Goal: Find specific page/section: Find specific page/section

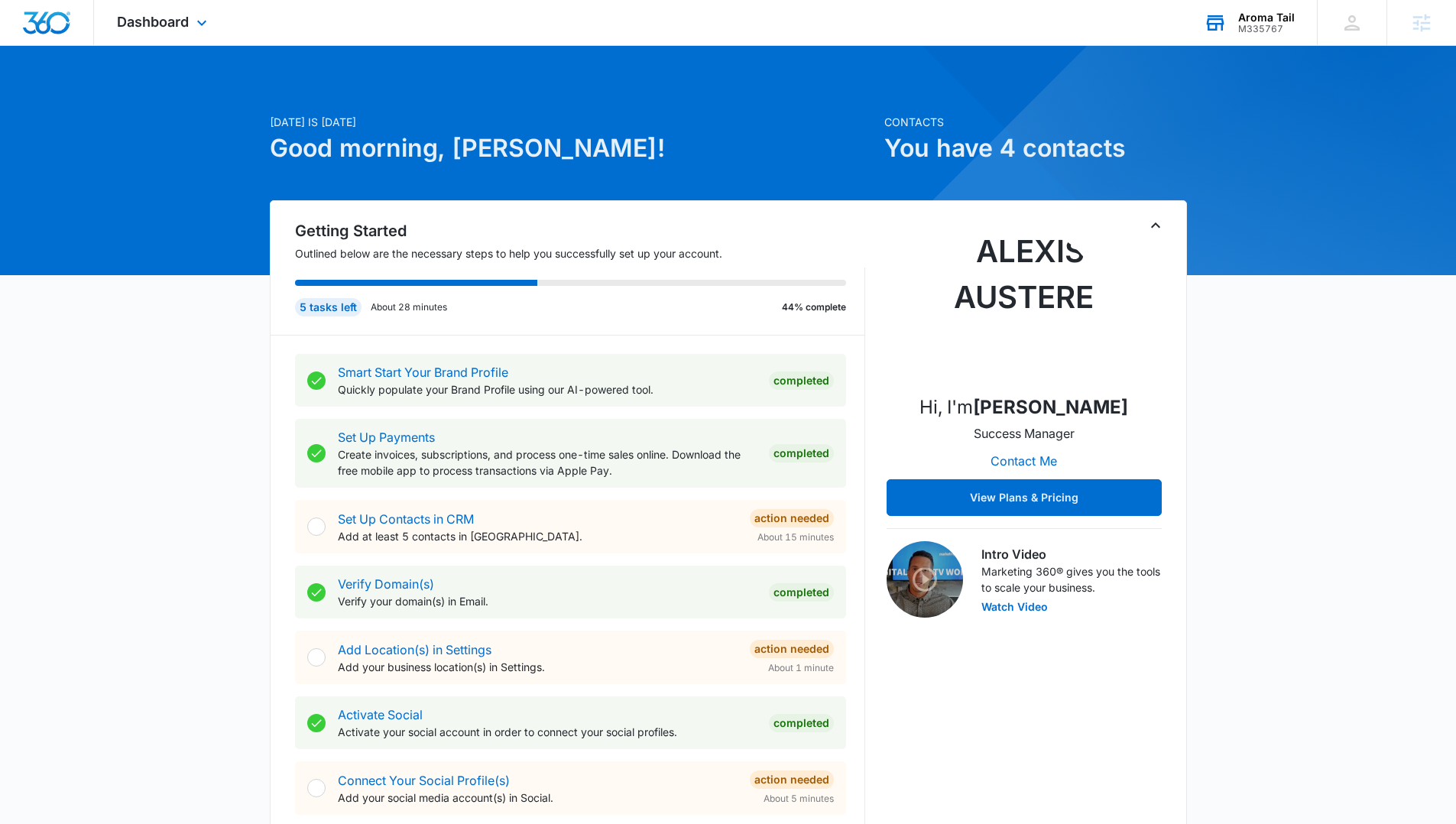
click at [1270, 25] on div "M335767" at bounding box center [1267, 29] width 57 height 11
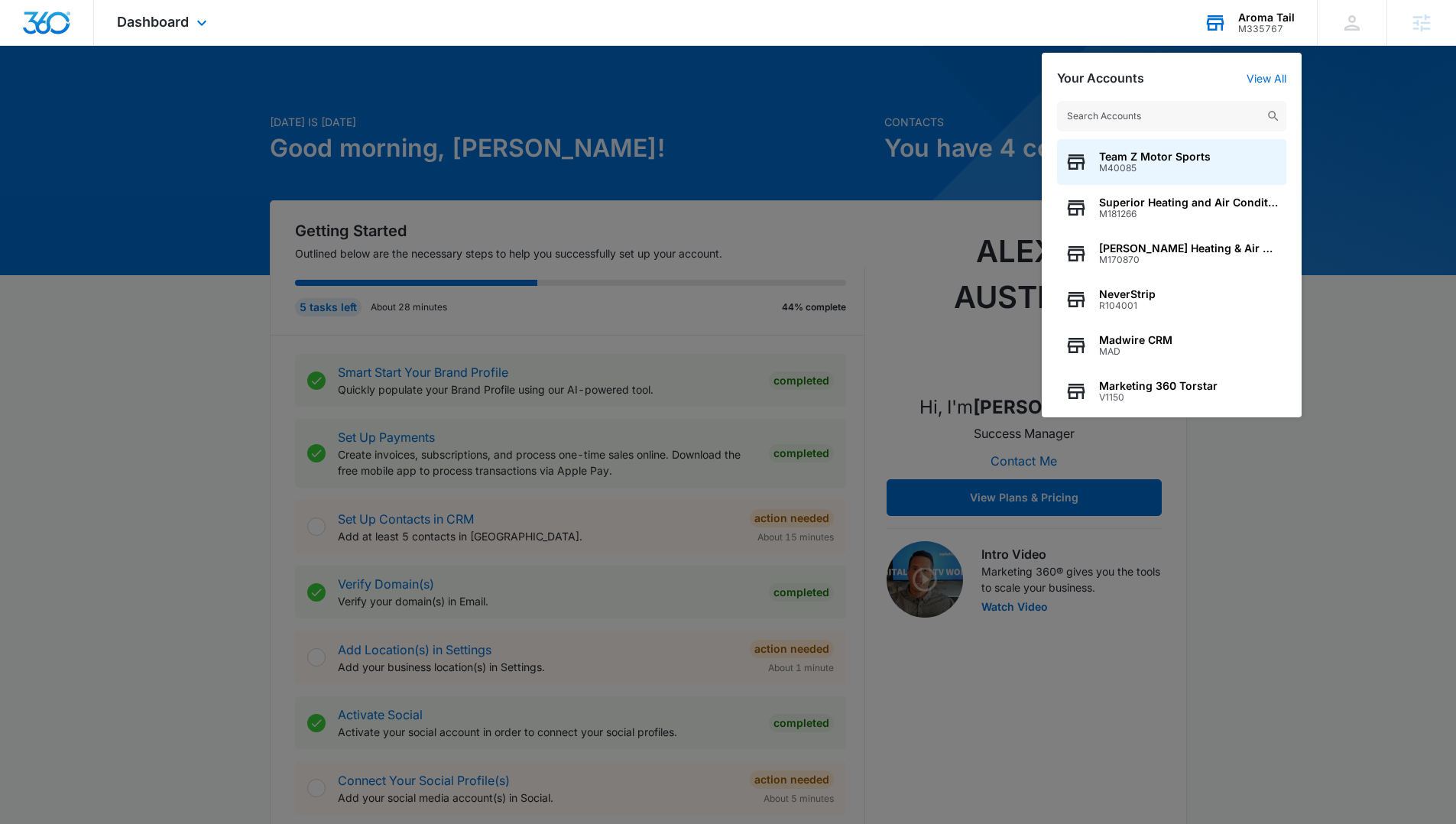
click at [1129, 125] on input "text" at bounding box center [1172, 116] width 229 height 31
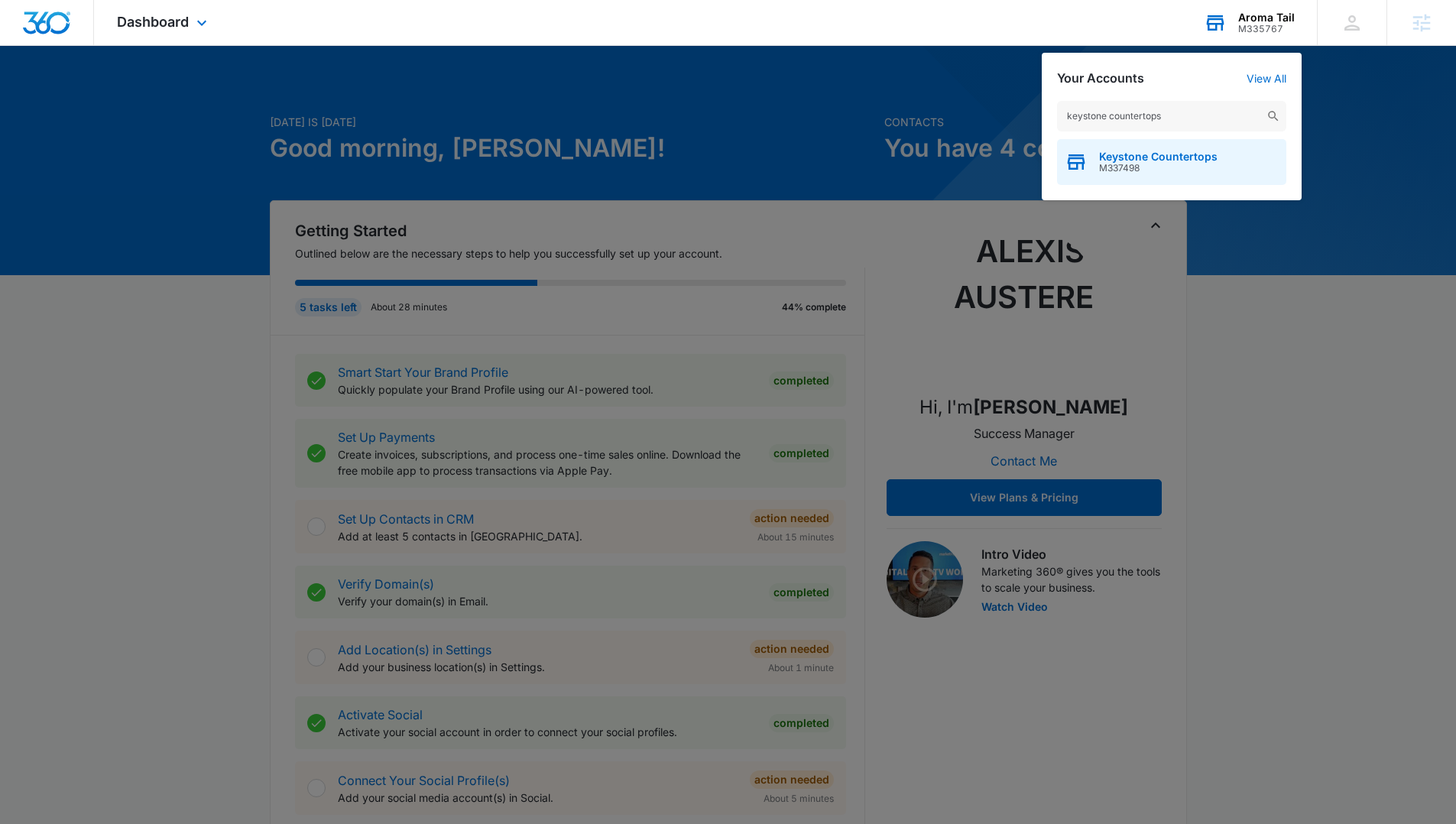
type input "keystone countertops"
click at [1134, 156] on span "Keystone Countertops" at bounding box center [1158, 157] width 118 height 12
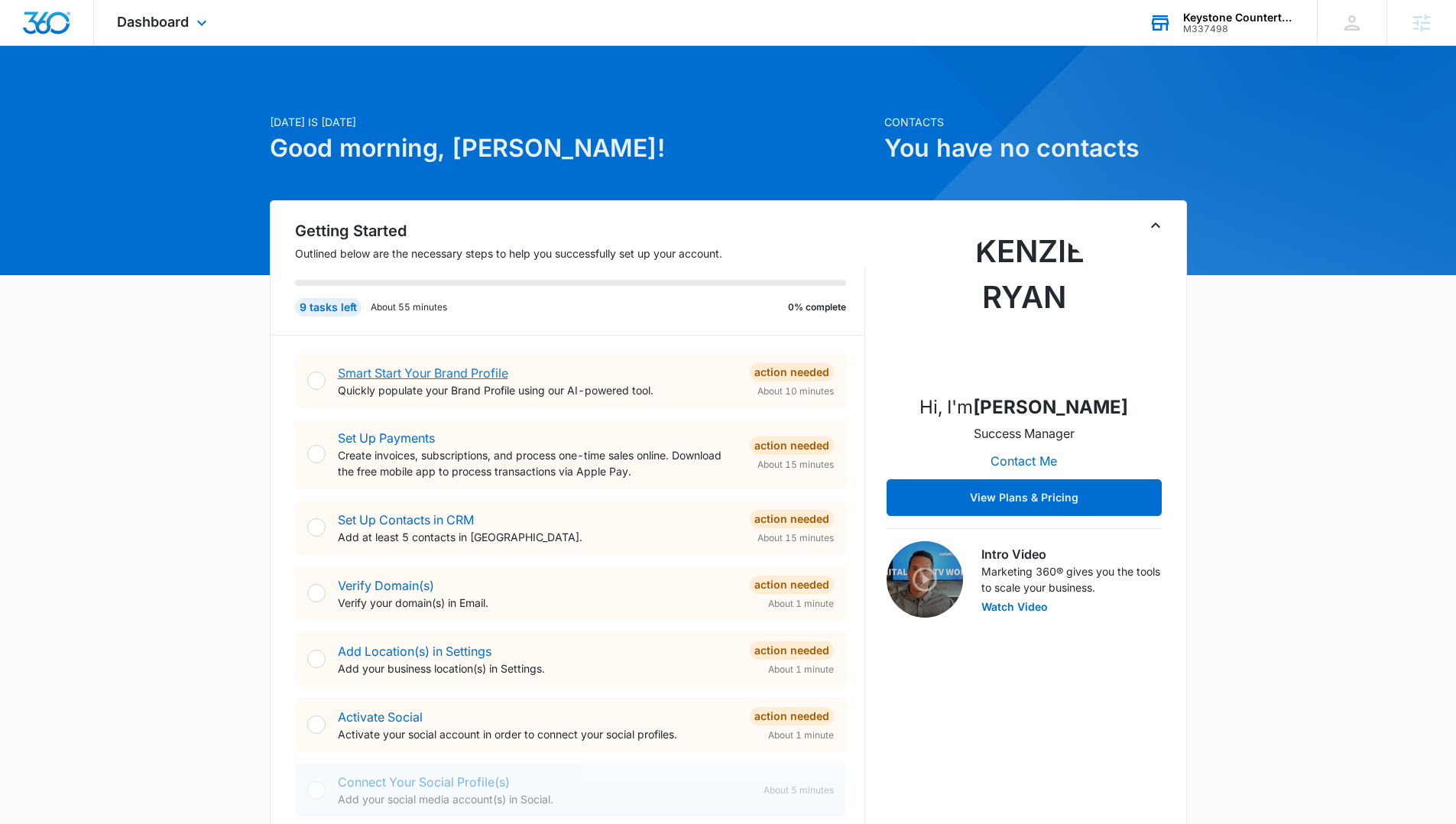
click at [422, 369] on link "Smart Start Your Brand Profile" at bounding box center [423, 373] width 171 height 15
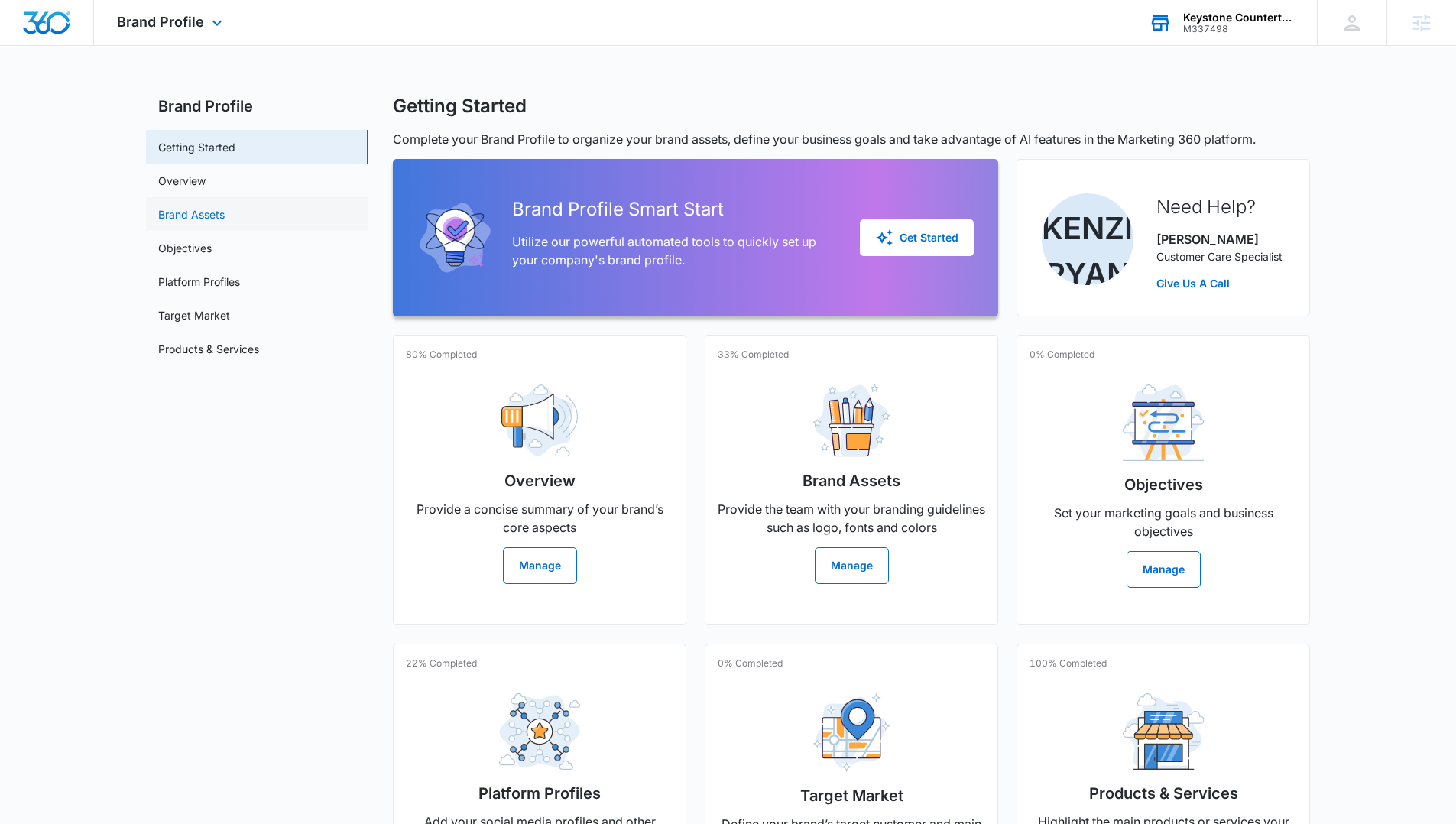
click at [224, 216] on link "Brand Assets" at bounding box center [191, 214] width 67 height 16
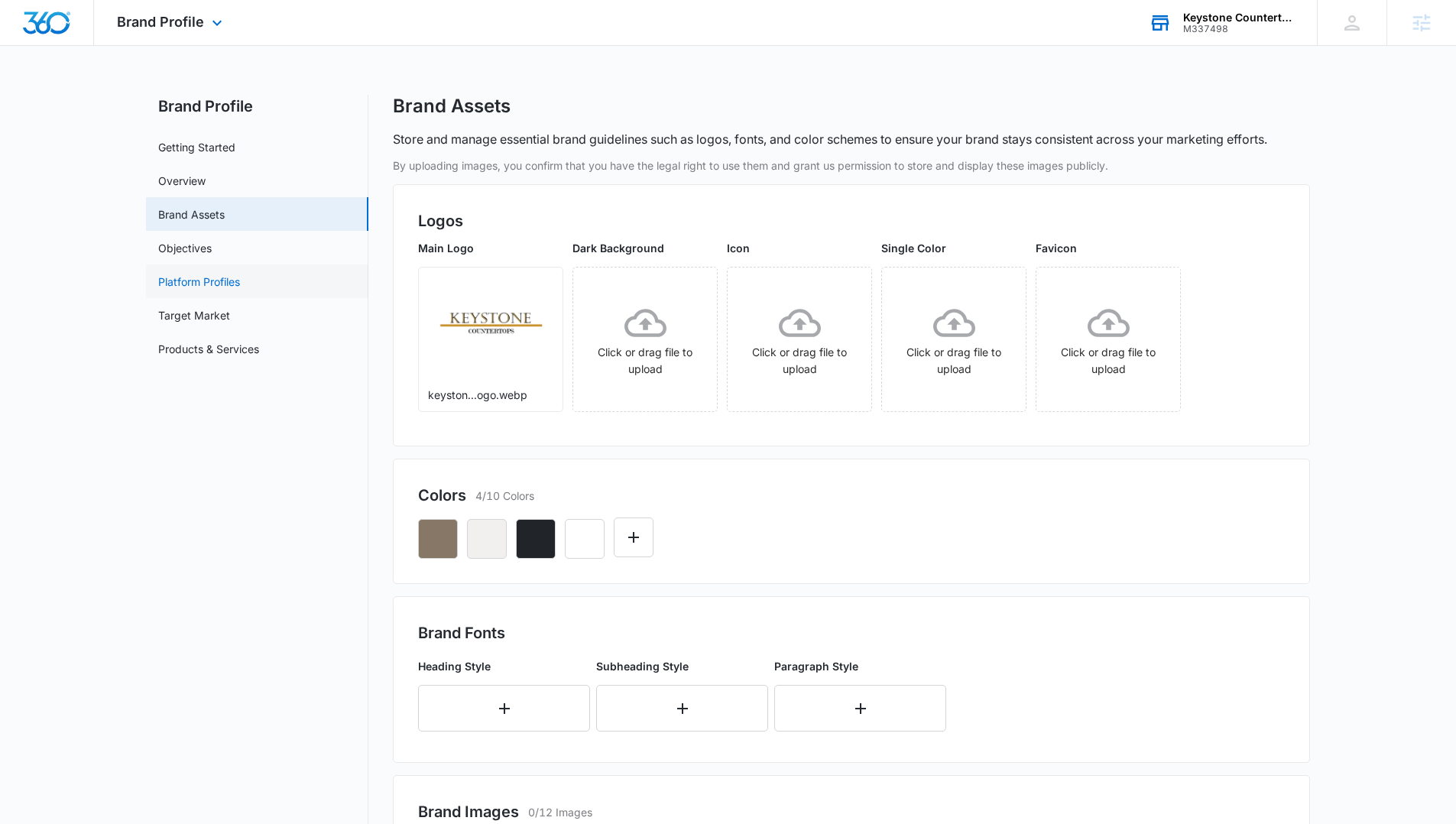
click at [204, 274] on link "Platform Profiles" at bounding box center [199, 281] width 81 height 16
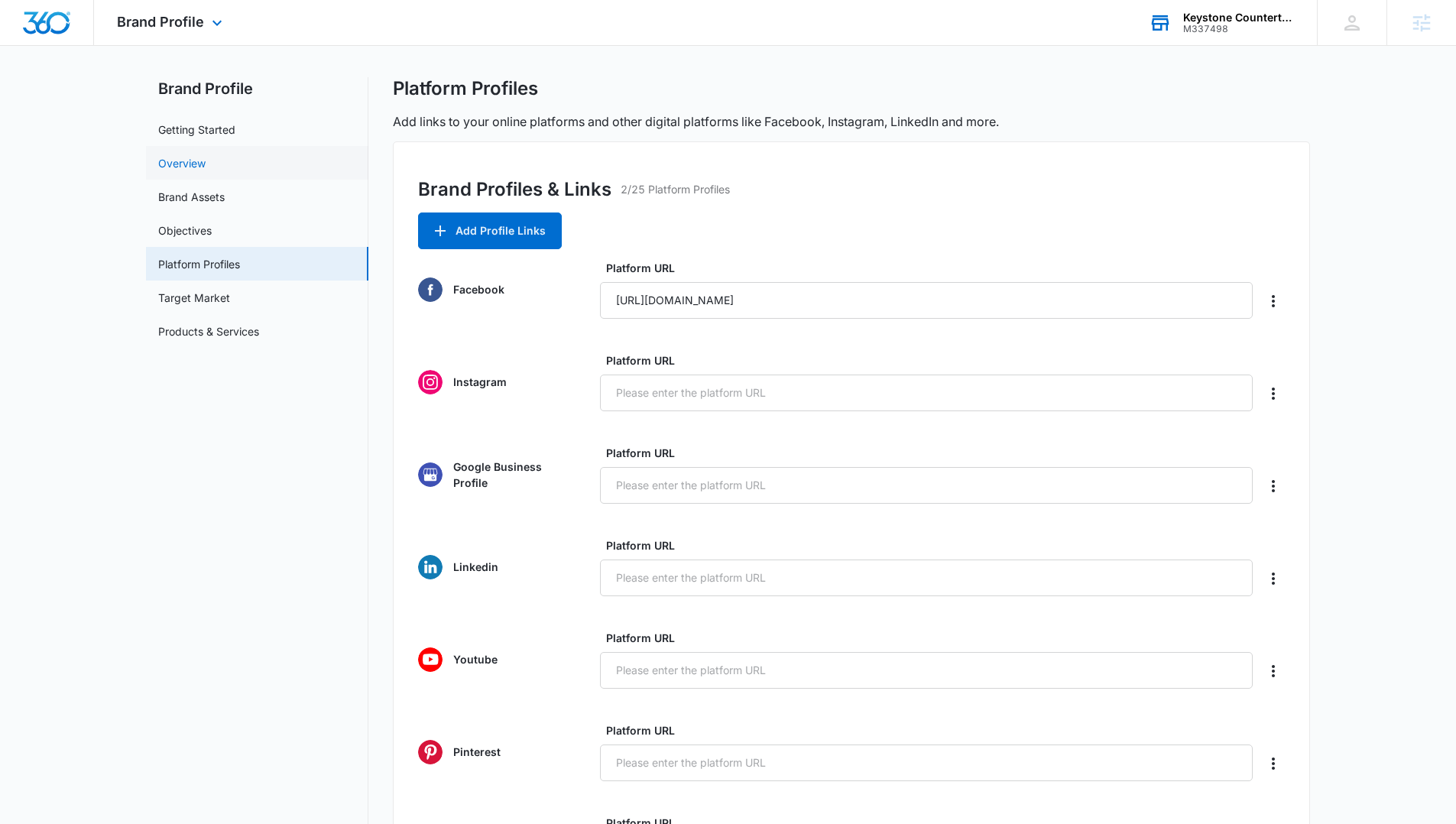
scroll to position [20, 0]
click at [56, 25] on img "Dashboard" at bounding box center [47, 23] width 49 height 23
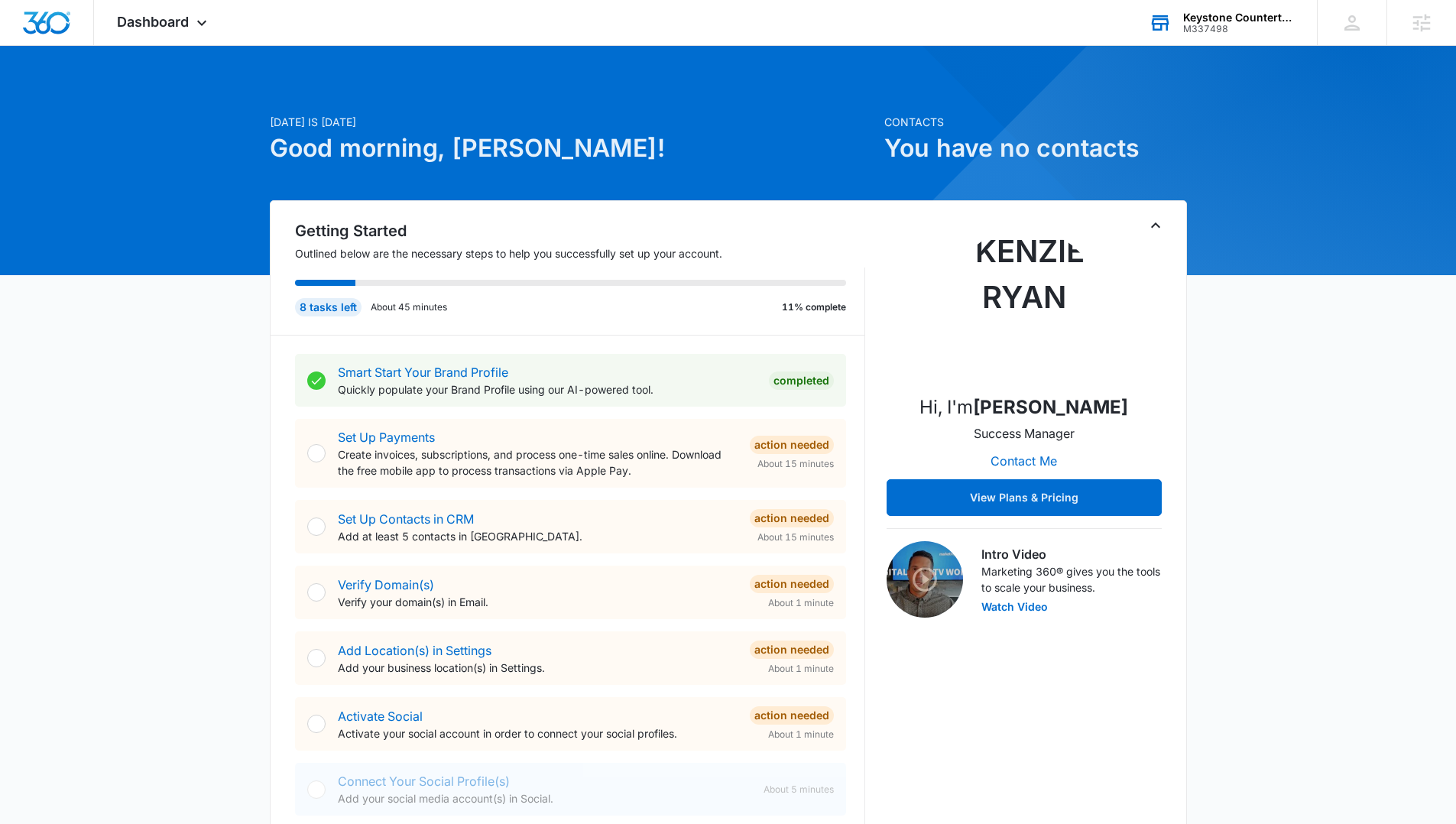
click at [1238, 9] on div "Keystone Countertops M337498 Your Accounts View All" at bounding box center [1222, 22] width 191 height 45
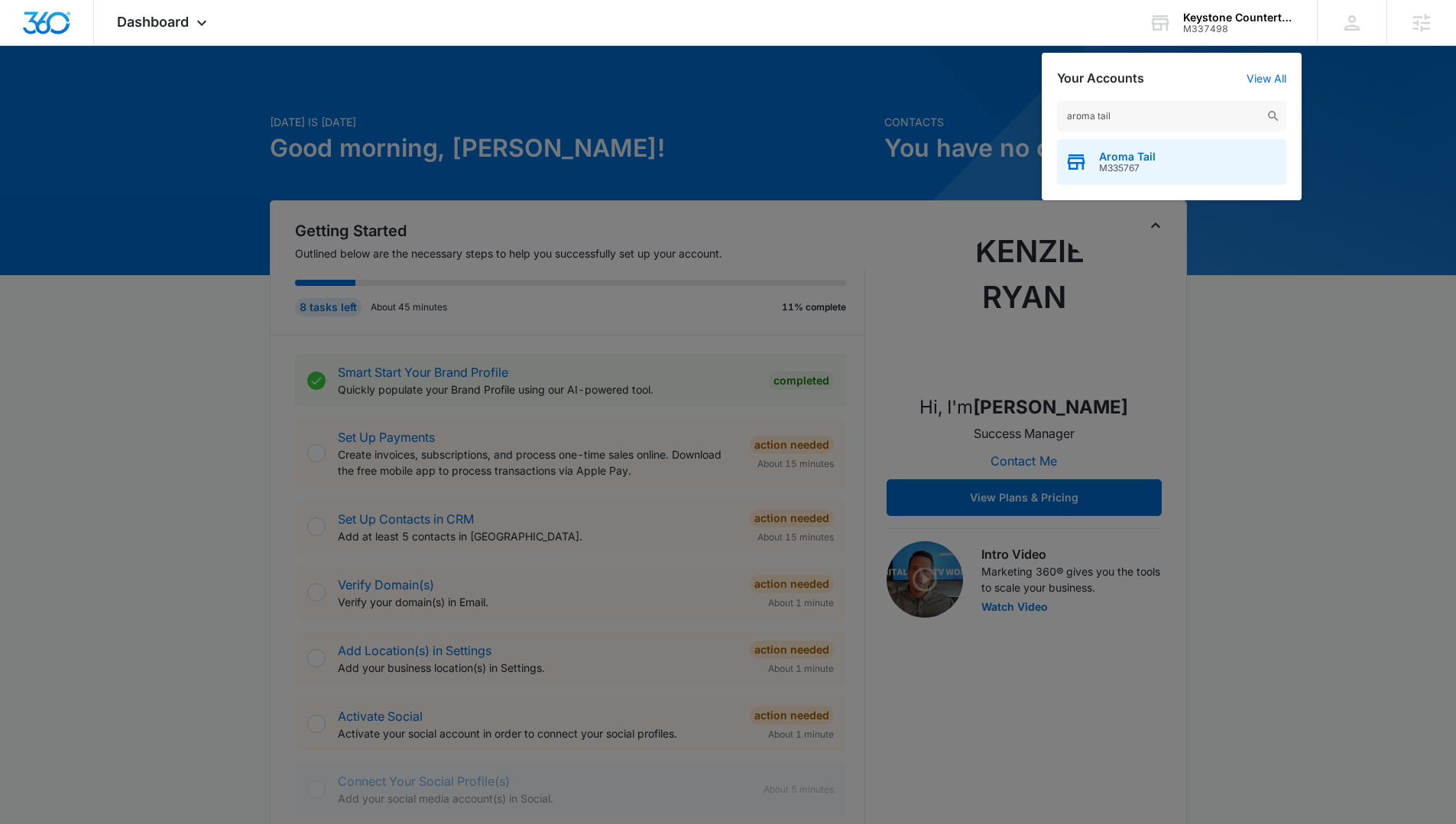
type input "aroma tail"
click at [1109, 165] on span "M335767" at bounding box center [1128, 168] width 57 height 11
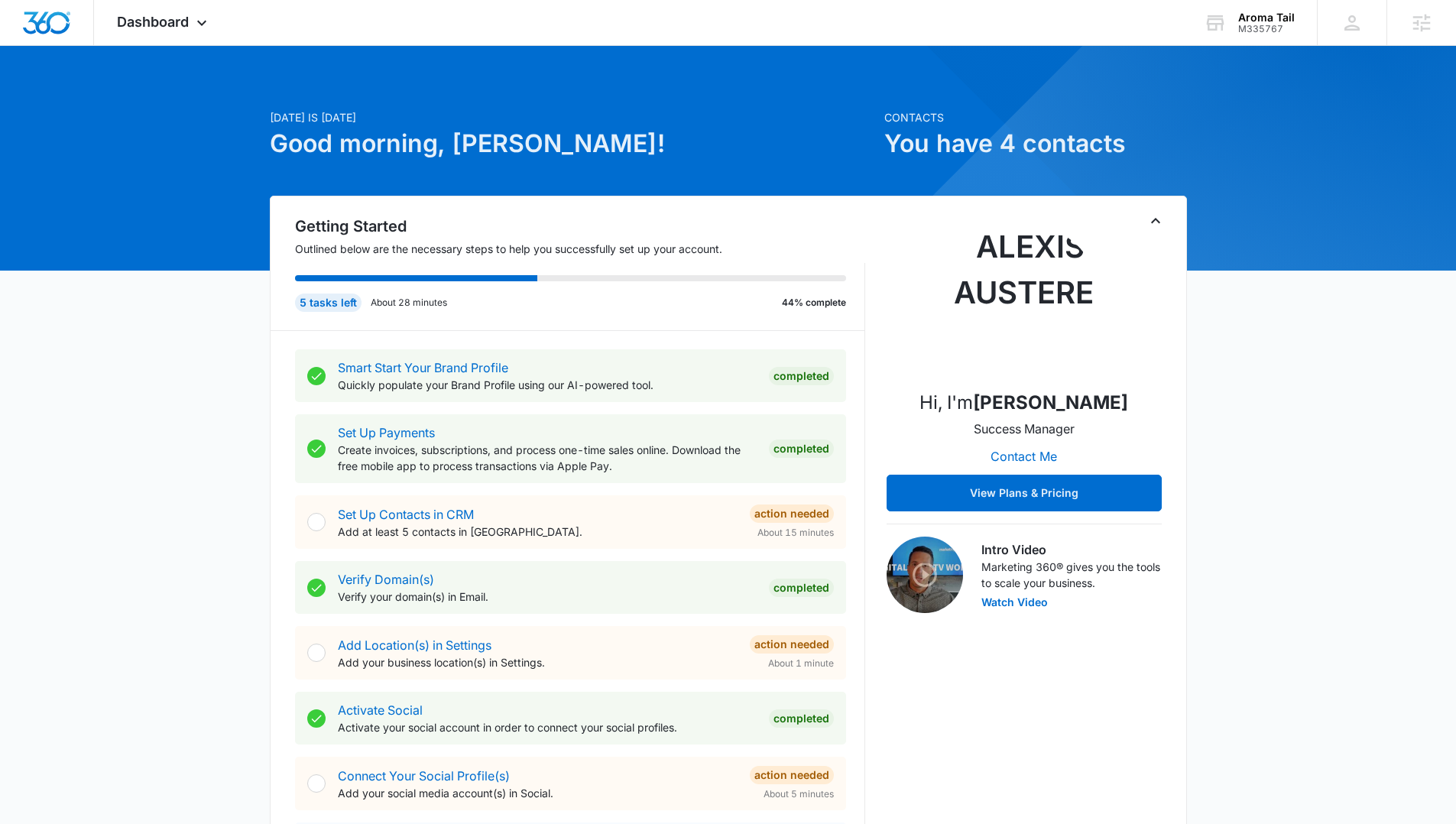
scroll to position [27, 0]
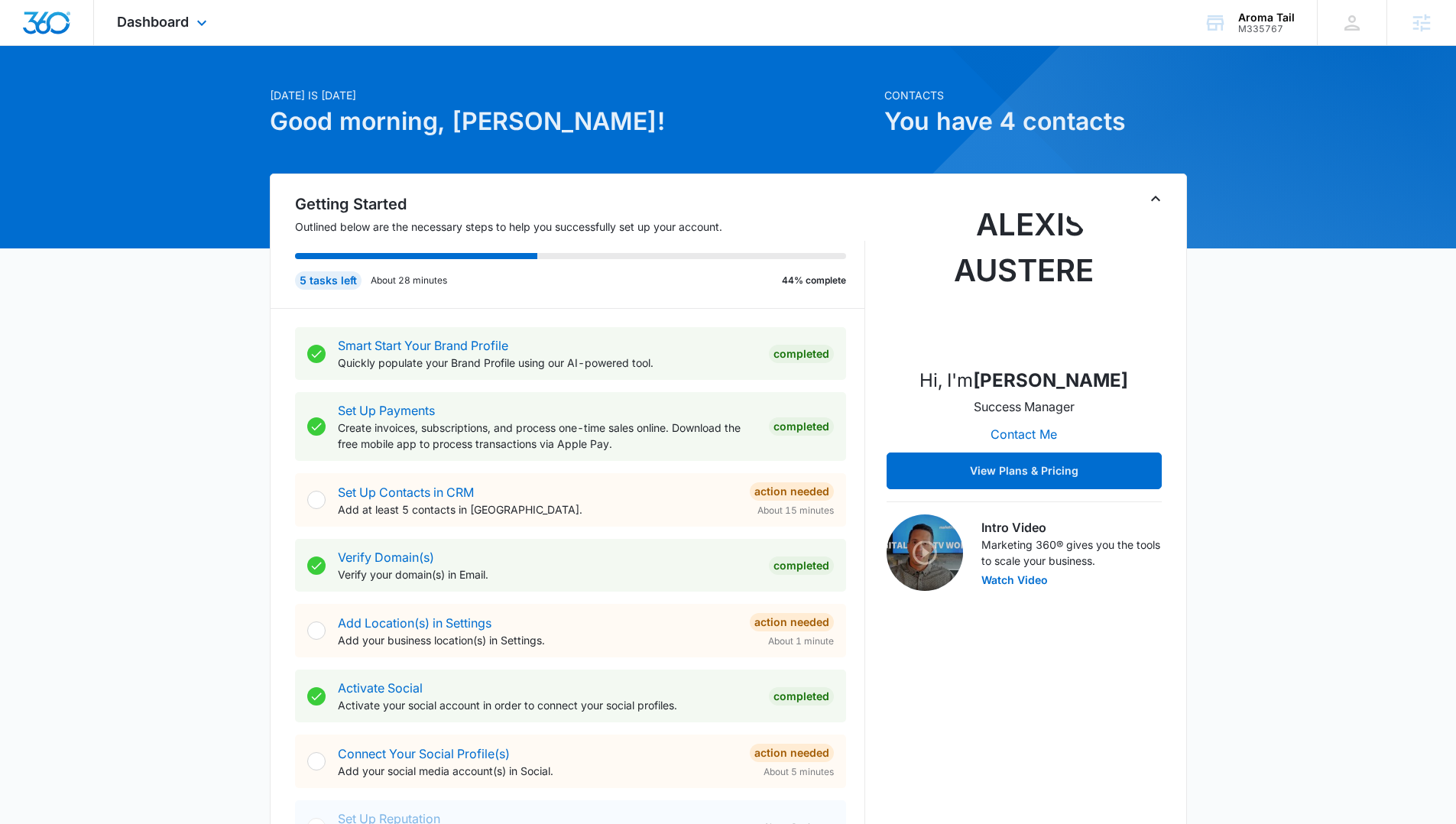
click at [198, 36] on div "Dashboard Apps Reputation Websites Forms CRM Email Social Shop Content Ads Inte…" at bounding box center [164, 22] width 140 height 45
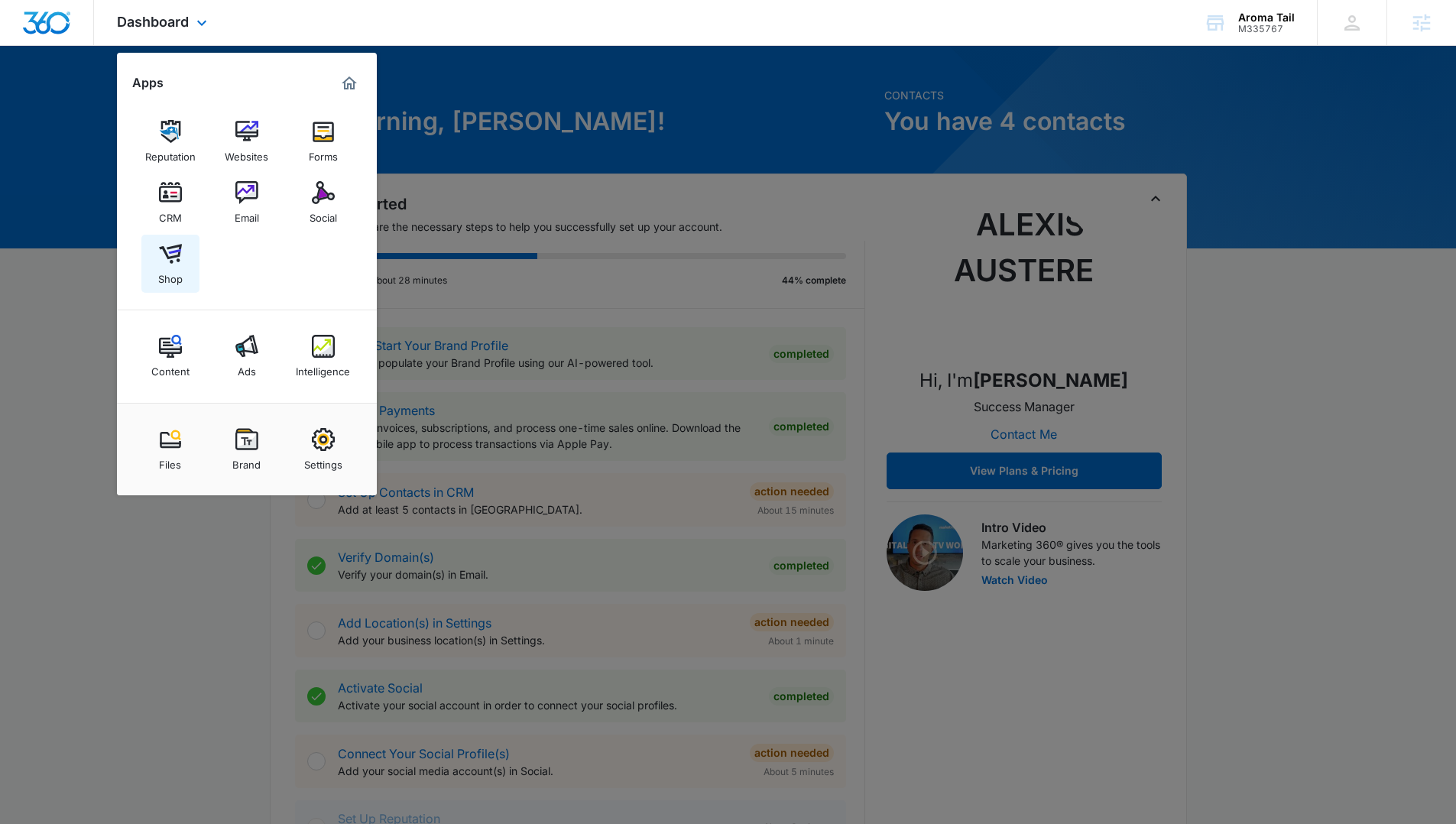
click at [181, 266] on div "Shop" at bounding box center [171, 275] width 25 height 20
